Goal: Book appointment/travel/reservation

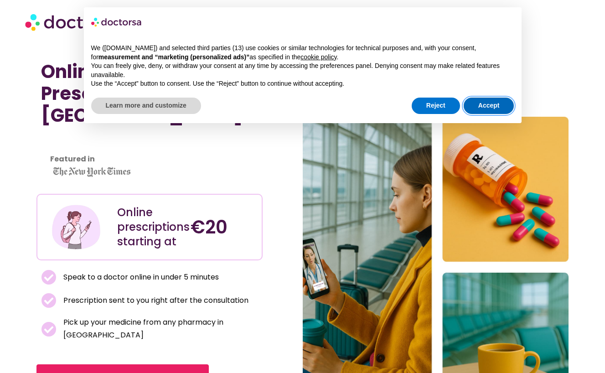
click at [505, 103] on button "Accept" at bounding box center [489, 106] width 51 height 16
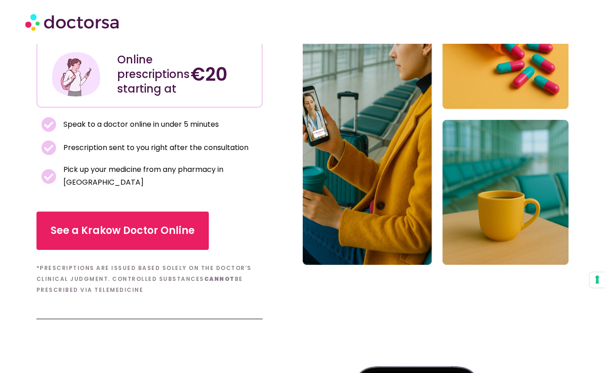
scroll to position [164, 0]
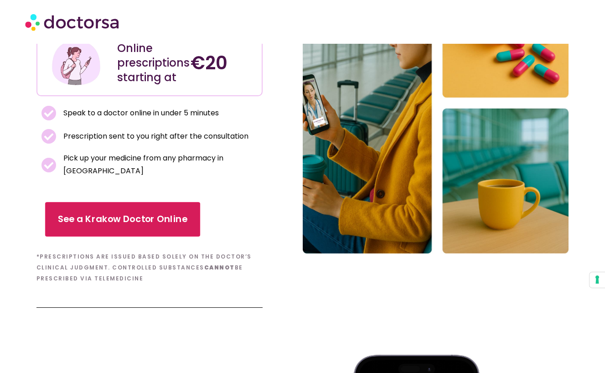
click at [136, 213] on span "See a Krakow Doctor Online" at bounding box center [122, 219] width 130 height 13
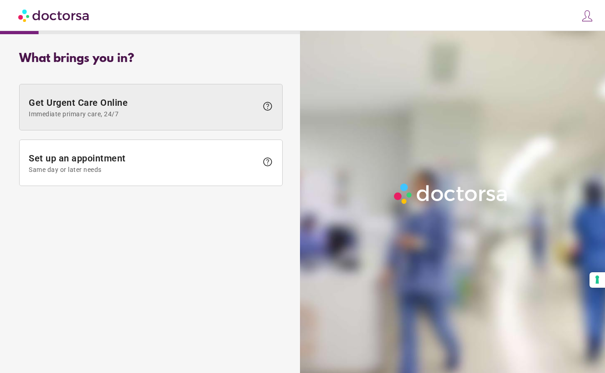
click at [220, 115] on span "Immediate primary care, 24/7" at bounding box center [143, 113] width 229 height 7
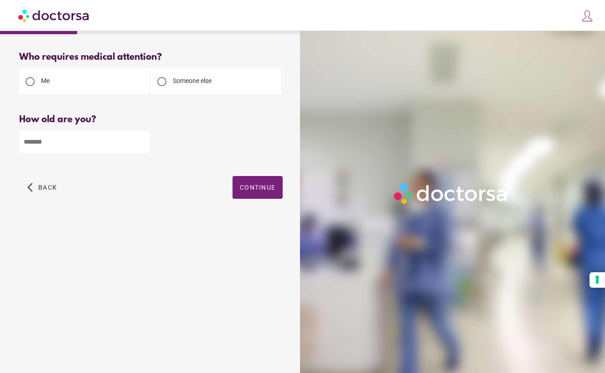
click at [92, 142] on input "number" at bounding box center [84, 142] width 130 height 22
type input "**"
click at [162, 82] on div at bounding box center [161, 81] width 9 height 9
click at [238, 179] on span "button" at bounding box center [258, 187] width 50 height 23
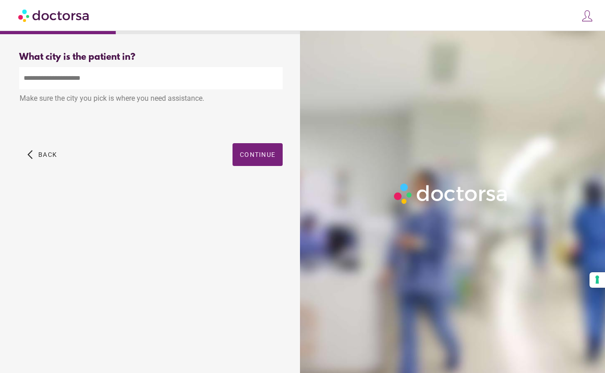
click at [102, 76] on input "text" at bounding box center [151, 78] width 264 height 22
